Goal: Task Accomplishment & Management: Complete application form

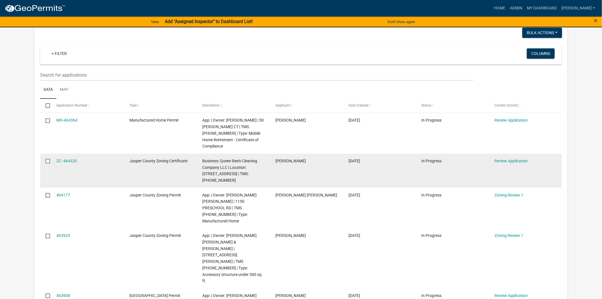
scroll to position [63, 0]
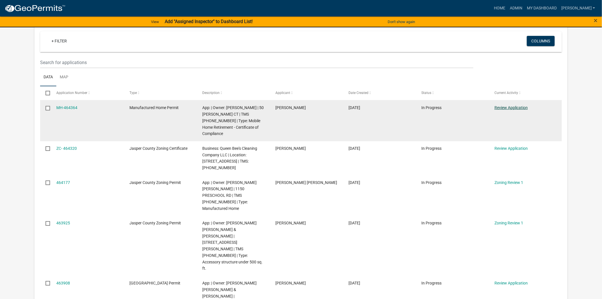
click at [499, 106] on link "Review Application" at bounding box center [511, 107] width 33 height 5
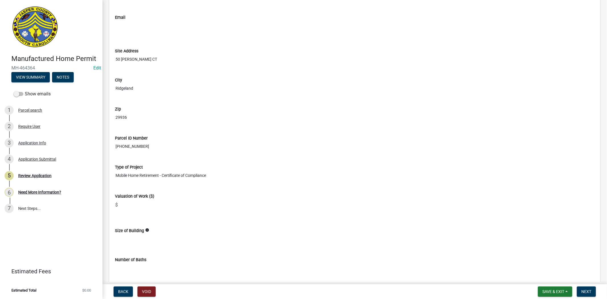
scroll to position [601, 0]
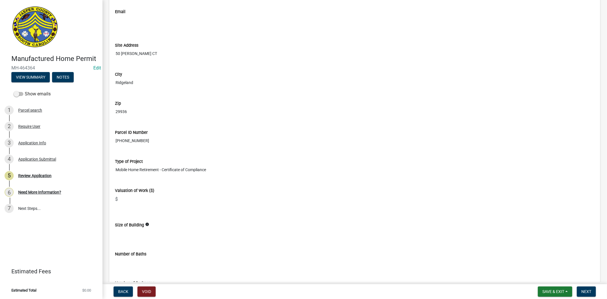
drag, startPoint x: 116, startPoint y: 141, endPoint x: 147, endPoint y: 141, distance: 31.0
click at [147, 141] on input "[PHONE_NUMBER]" at bounding box center [355, 140] width 480 height 11
click at [222, 92] on div "[GEOGRAPHIC_DATA]" at bounding box center [355, 77] width 488 height 29
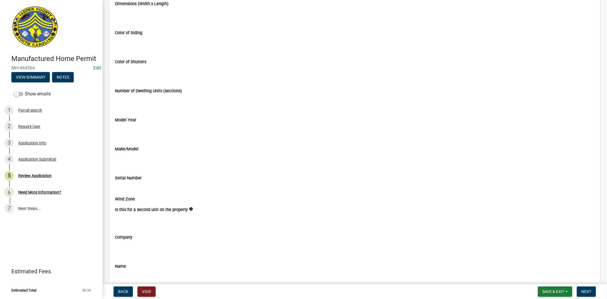
scroll to position [1043, 0]
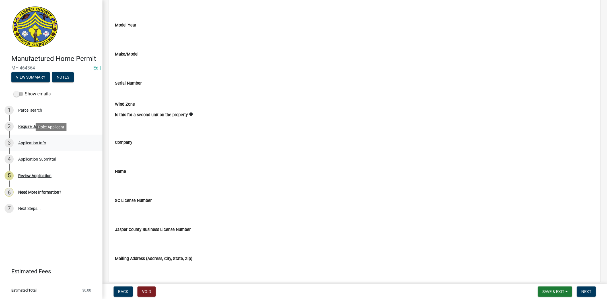
click at [35, 140] on div "3 Application Info" at bounding box center [49, 142] width 89 height 9
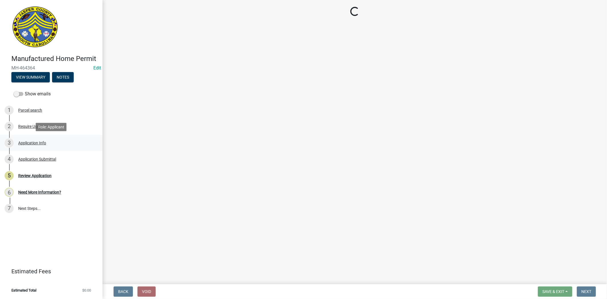
scroll to position [0, 0]
select select "3d2007da-25bb-4e50-9e52-879bc2fe14a7"
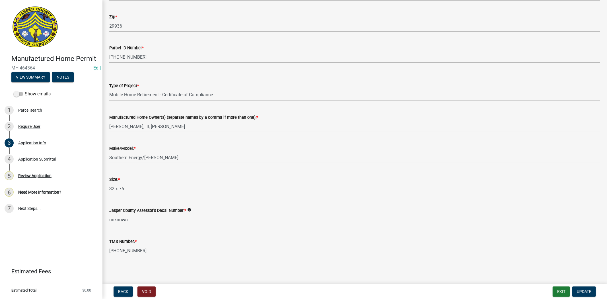
scroll to position [538, 0]
click at [57, 178] on div "5 Review Application" at bounding box center [49, 175] width 89 height 9
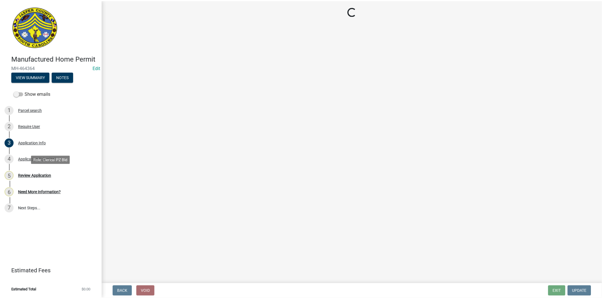
scroll to position [0, 0]
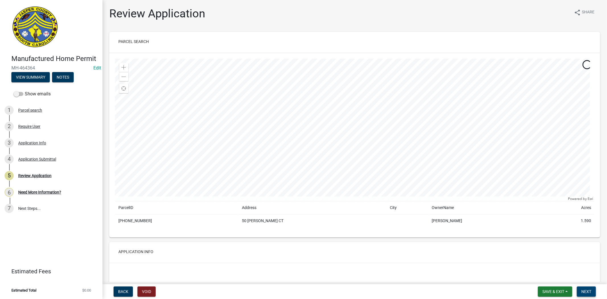
click at [582, 288] on button "Next" at bounding box center [586, 291] width 19 height 10
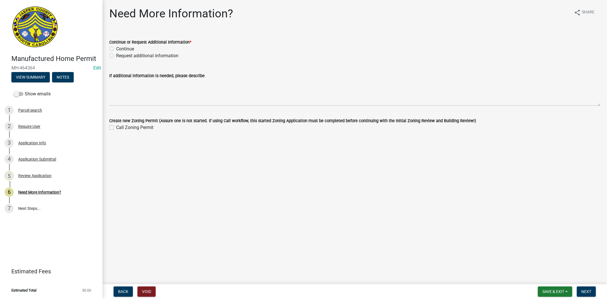
click at [116, 55] on label "Request additional information" at bounding box center [147, 55] width 62 height 7
click at [116, 55] on input "Request additional information" at bounding box center [118, 54] width 4 height 4
radio input "true"
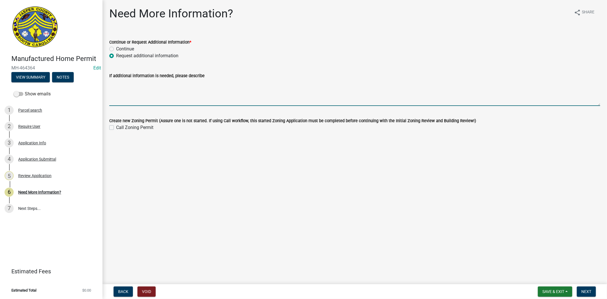
click at [120, 93] on textarea "If additional information is needed, please describe" at bounding box center [354, 92] width 491 height 27
type textarea "please provide the decal number. if you do not know it you can contact the asse…"
click at [588, 292] on span "Next" at bounding box center [586, 291] width 10 height 5
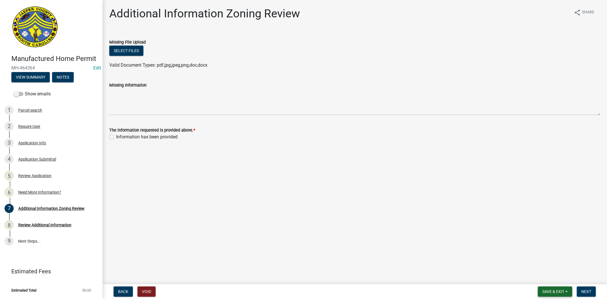
click at [543, 291] on span "Save & Exit" at bounding box center [553, 291] width 22 height 5
click at [545, 279] on button "Save & Exit" at bounding box center [550, 277] width 46 height 14
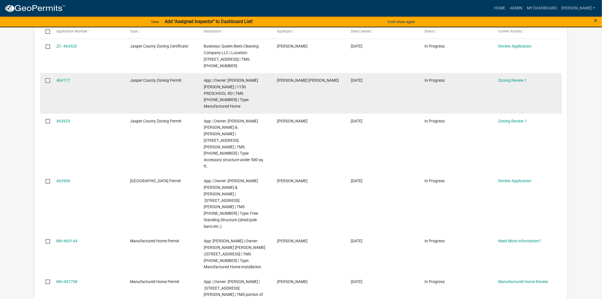
scroll to position [126, 0]
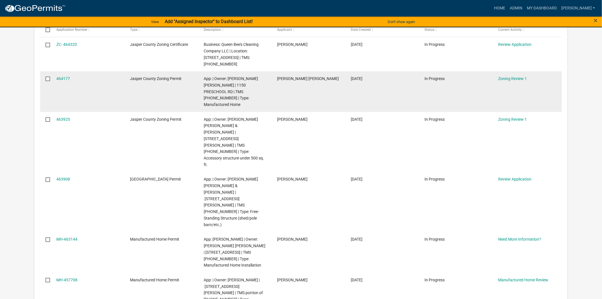
click at [519, 81] on div "Zoning Review 1" at bounding box center [529, 78] width 63 height 7
click at [519, 79] on link "Zoning Review 1" at bounding box center [512, 78] width 29 height 5
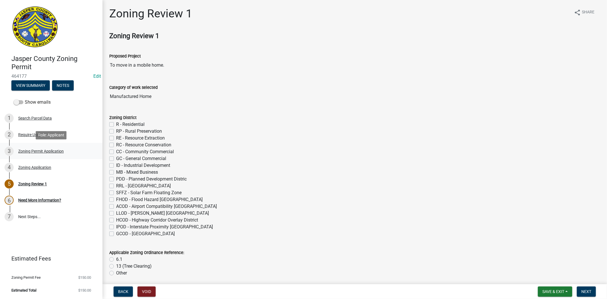
click at [24, 144] on link "3 Zoning Permit Application" at bounding box center [51, 151] width 102 height 17
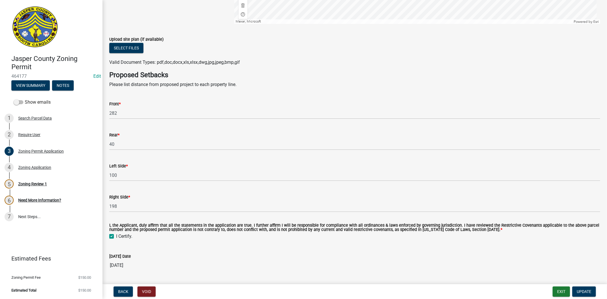
scroll to position [1052, 0]
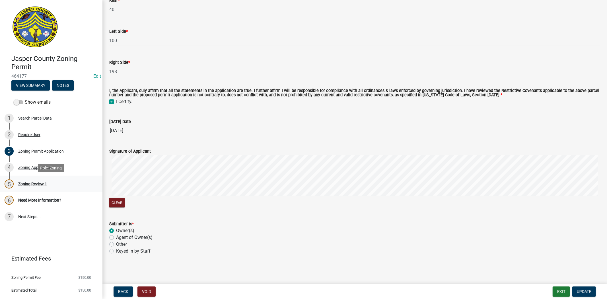
click at [36, 185] on div "Zoning Review 1" at bounding box center [32, 184] width 29 height 4
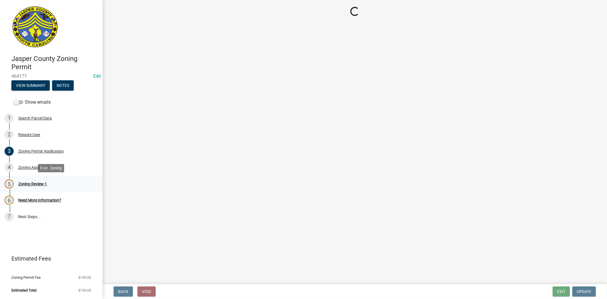
scroll to position [0, 0]
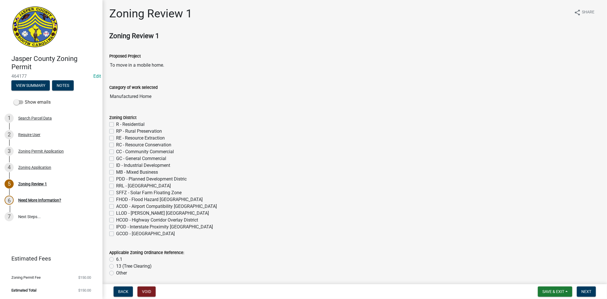
click at [116, 124] on label "R - Residential" at bounding box center [130, 124] width 28 height 7
click at [116, 124] on input "R - Residential" at bounding box center [118, 123] width 4 height 4
checkbox input "true"
checkbox input "false"
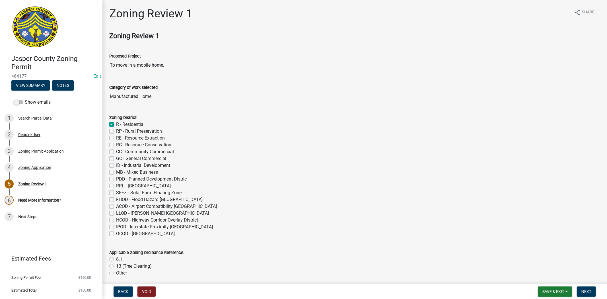
checkbox input "false"
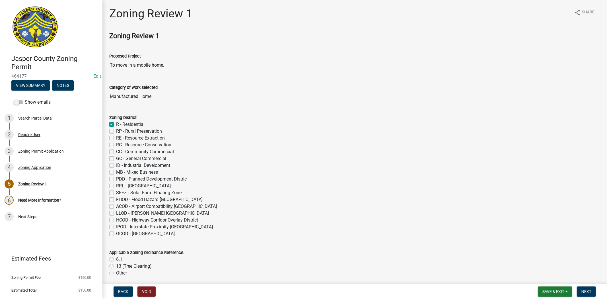
checkbox input "false"
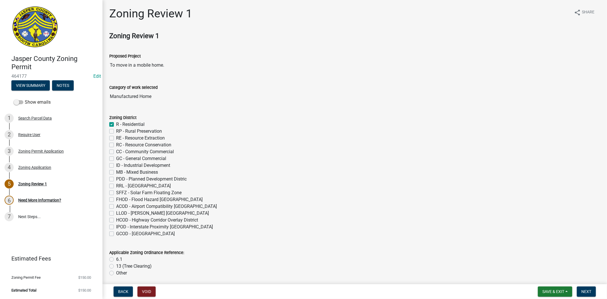
checkbox input "false"
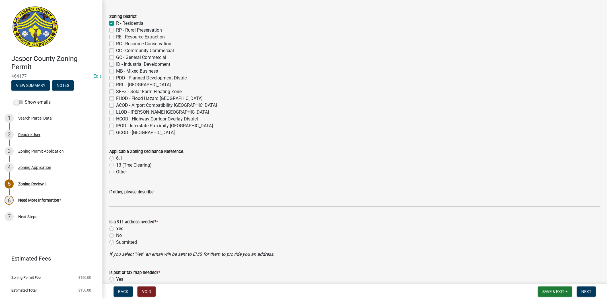
scroll to position [126, 0]
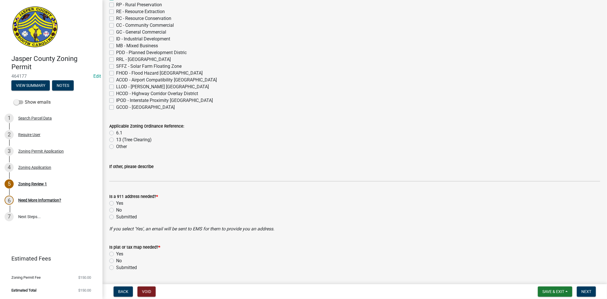
click at [116, 132] on label "6.1" at bounding box center [119, 132] width 6 height 7
click at [116, 132] on input "6.1" at bounding box center [118, 131] width 4 height 4
radio input "true"
click at [116, 209] on label "No" at bounding box center [119, 210] width 6 height 7
click at [116, 209] on input "No" at bounding box center [118, 209] width 4 height 4
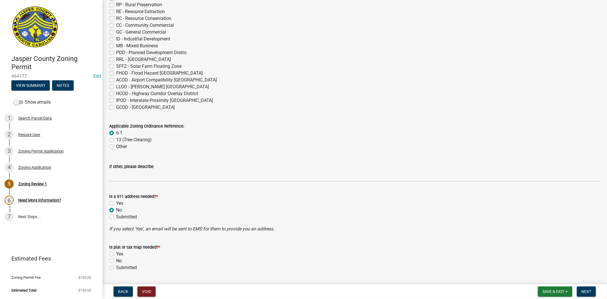
radio input "true"
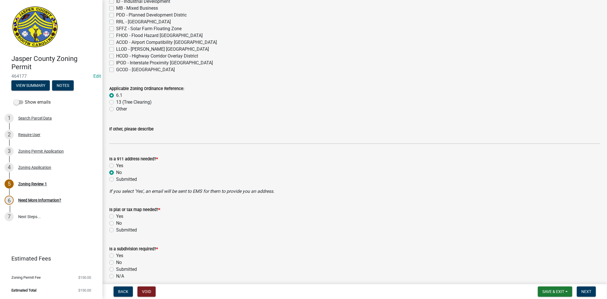
scroll to position [221, 0]
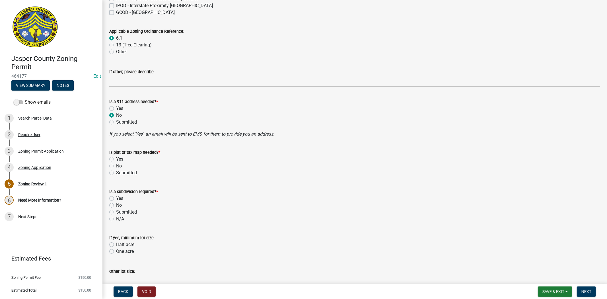
click at [116, 166] on label "No" at bounding box center [119, 165] width 6 height 7
click at [116, 166] on input "No" at bounding box center [118, 164] width 4 height 4
radio input "true"
click at [116, 205] on label "No" at bounding box center [119, 205] width 6 height 7
click at [116, 205] on input "No" at bounding box center [118, 204] width 4 height 4
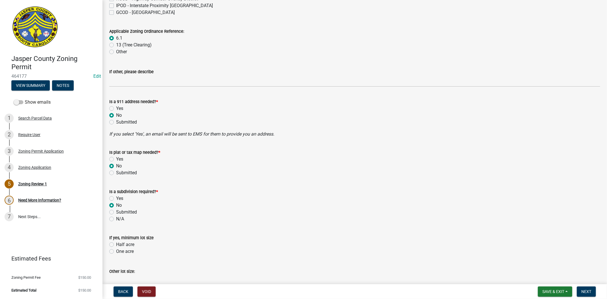
radio input "true"
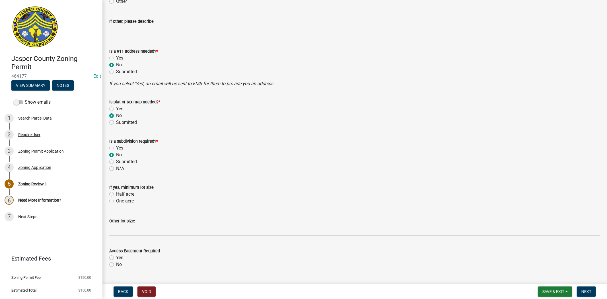
scroll to position [379, 0]
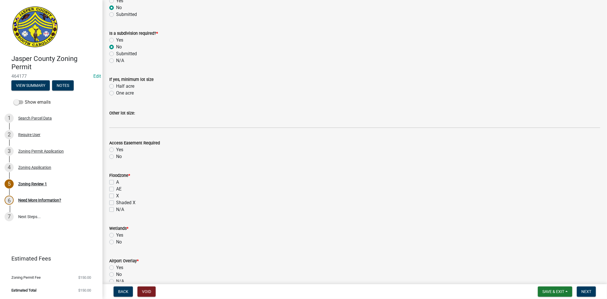
click at [116, 156] on label "No" at bounding box center [119, 156] width 6 height 7
click at [116, 156] on input "No" at bounding box center [118, 155] width 4 height 4
radio input "true"
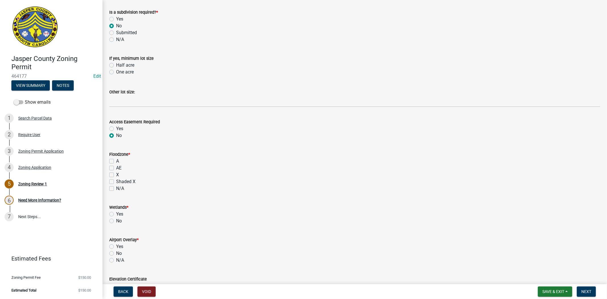
scroll to position [411, 0]
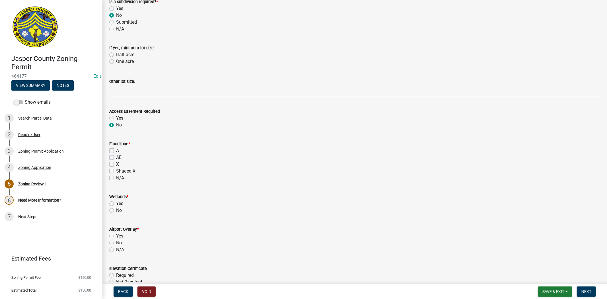
click at [116, 164] on label "X" at bounding box center [117, 164] width 3 height 7
click at [116, 164] on input "X" at bounding box center [118, 163] width 4 height 4
checkbox input "true"
checkbox input "false"
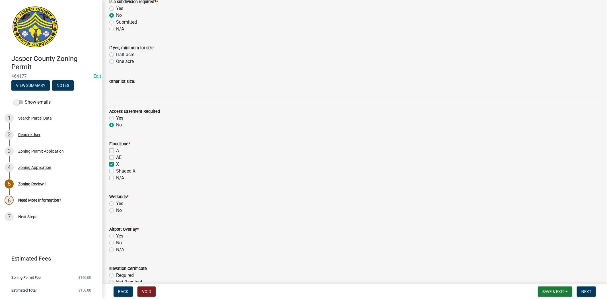
checkbox input "true"
checkbox input "false"
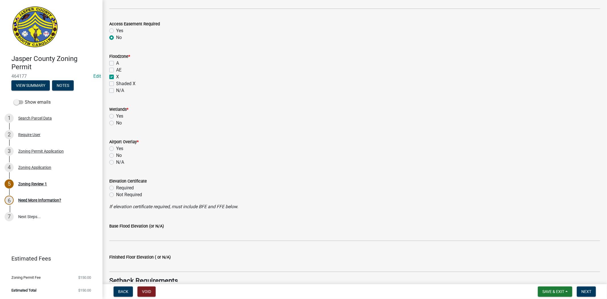
scroll to position [506, 0]
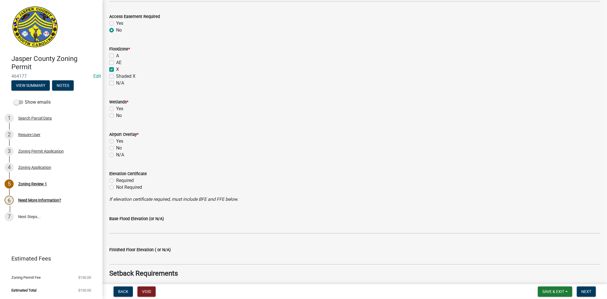
click at [116, 117] on label "No" at bounding box center [119, 115] width 6 height 7
click at [116, 116] on input "No" at bounding box center [118, 114] width 4 height 4
radio input "true"
click at [116, 149] on label "No" at bounding box center [119, 148] width 6 height 7
click at [116, 148] on input "No" at bounding box center [118, 147] width 4 height 4
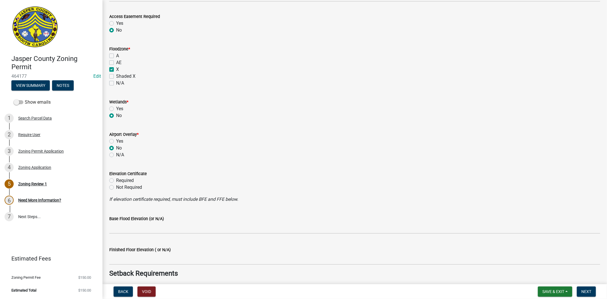
radio input "true"
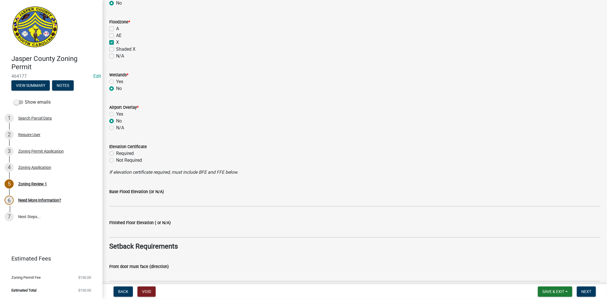
scroll to position [569, 0]
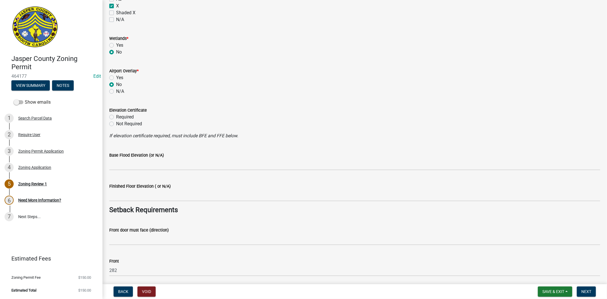
click at [116, 125] on label "Not Required" at bounding box center [129, 123] width 26 height 7
click at [116, 124] on input "Not Required" at bounding box center [118, 122] width 4 height 4
radio input "true"
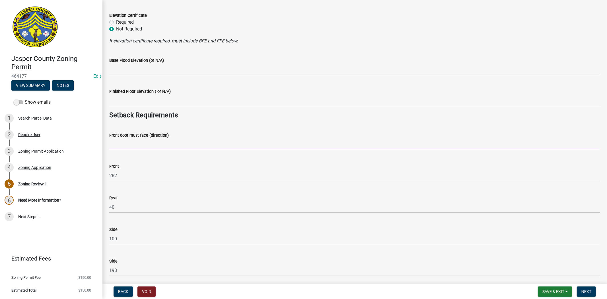
drag, startPoint x: 114, startPoint y: 143, endPoint x: 187, endPoint y: 124, distance: 75.4
click at [114, 143] on input "Front door must face (direction)" at bounding box center [354, 145] width 491 height 12
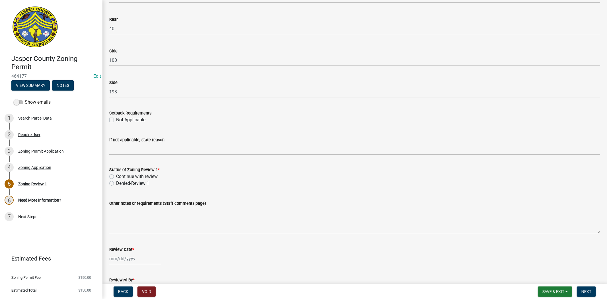
scroll to position [854, 0]
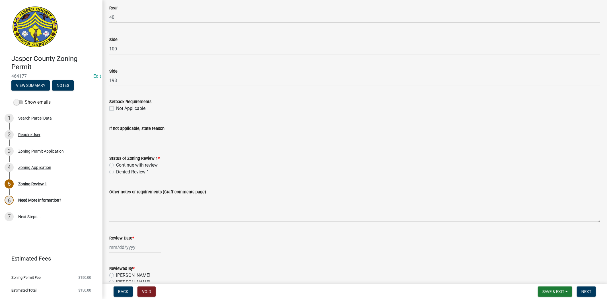
type input "preschool rd"
click at [116, 163] on label "Continue with review" at bounding box center [137, 165] width 42 height 7
click at [116, 163] on input "Continue with review" at bounding box center [118, 164] width 4 height 4
radio input "true"
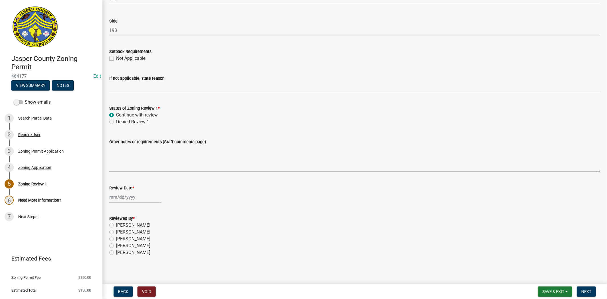
scroll to position [905, 0]
click at [122, 193] on div at bounding box center [135, 196] width 52 height 12
select select "8"
select select "2025"
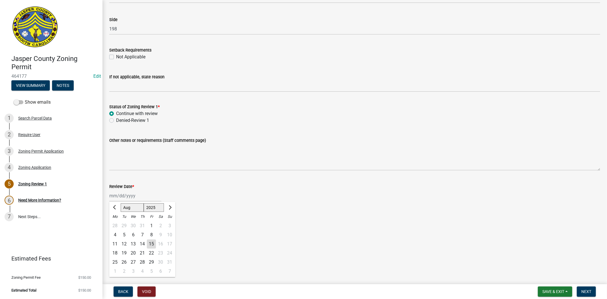
click at [154, 242] on div "15" at bounding box center [151, 243] width 9 height 9
type input "[DATE]"
click at [116, 223] on label "[PERSON_NAME]" at bounding box center [133, 223] width 34 height 7
click at [116, 223] on input "[PERSON_NAME]" at bounding box center [118, 222] width 4 height 4
radio input "true"
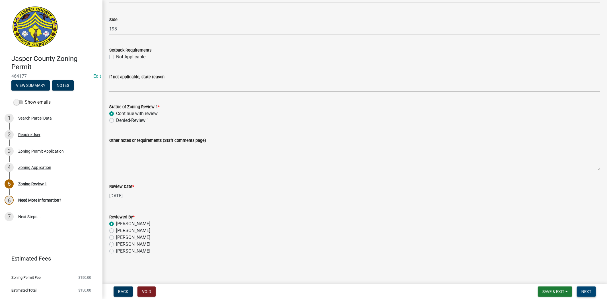
click at [587, 291] on span "Next" at bounding box center [586, 291] width 10 height 5
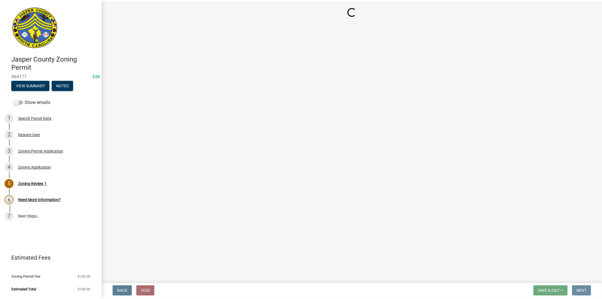
scroll to position [0, 0]
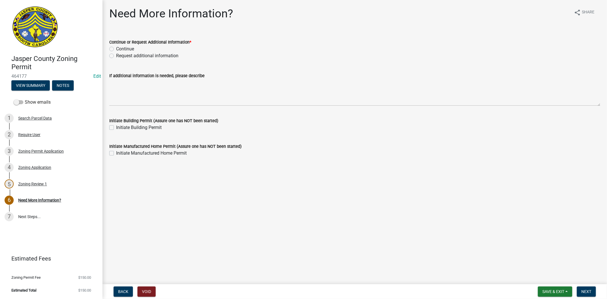
drag, startPoint x: 109, startPoint y: 56, endPoint x: 111, endPoint y: 79, distance: 22.6
click at [116, 56] on label "Request additional information" at bounding box center [147, 55] width 62 height 7
click at [116, 56] on input "Request additional information" at bounding box center [118, 54] width 4 height 4
radio input "true"
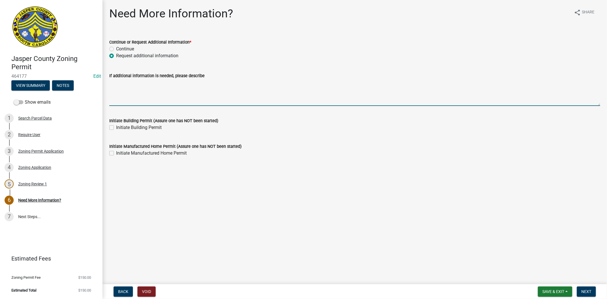
click at [113, 83] on textarea "If additional information is needed, please describe" at bounding box center [354, 92] width 491 height 27
type textarea "please provide a site plan with measurements to each property line"
click at [582, 293] on span "Next" at bounding box center [586, 291] width 10 height 5
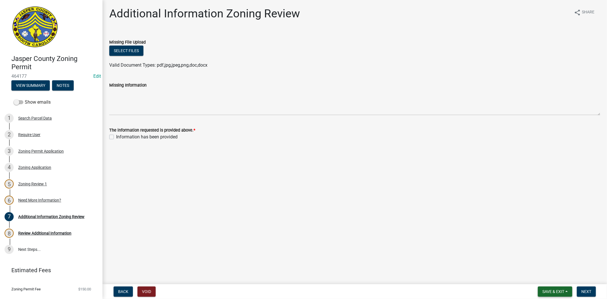
click at [553, 290] on span "Save & Exit" at bounding box center [553, 291] width 22 height 5
click at [542, 277] on button "Save & Exit" at bounding box center [550, 277] width 46 height 14
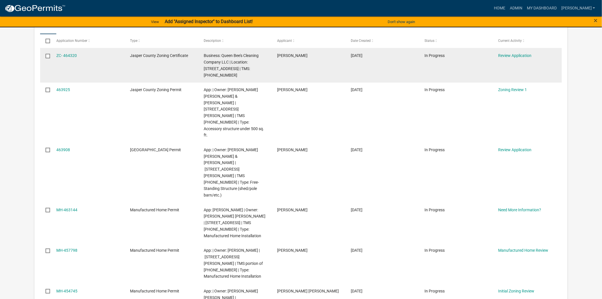
scroll to position [126, 0]
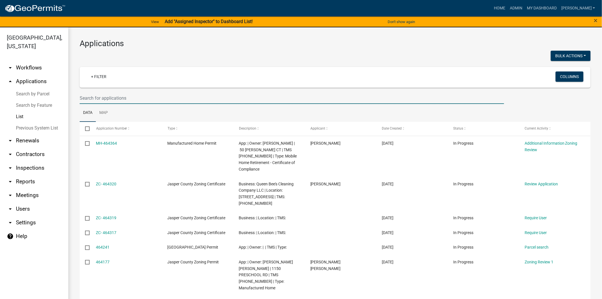
click at [98, 94] on input "text" at bounding box center [292, 98] width 425 height 12
paste input "[PHONE_NUMBER]"
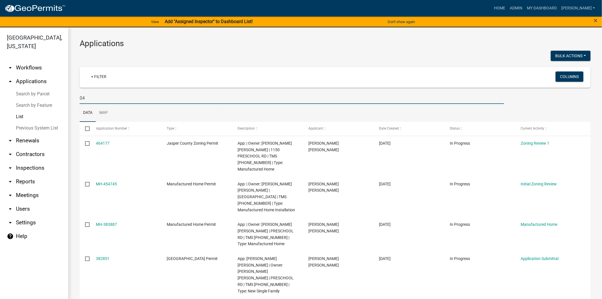
type input "0"
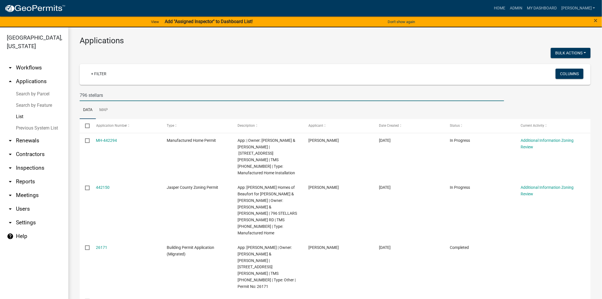
scroll to position [2, 0]
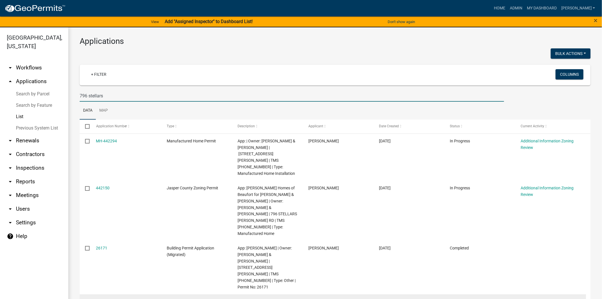
type input "796 stellars"
